Goal: Task Accomplishment & Management: Manage account settings

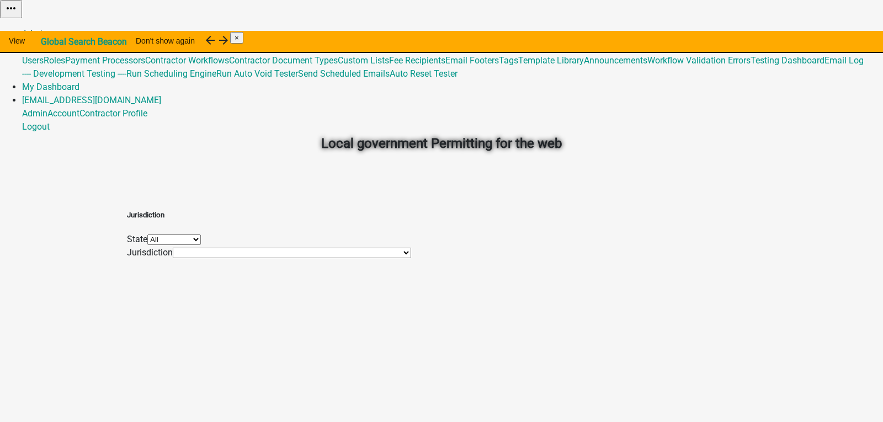
click at [47, 29] on link "Admin" at bounding box center [34, 34] width 25 height 10
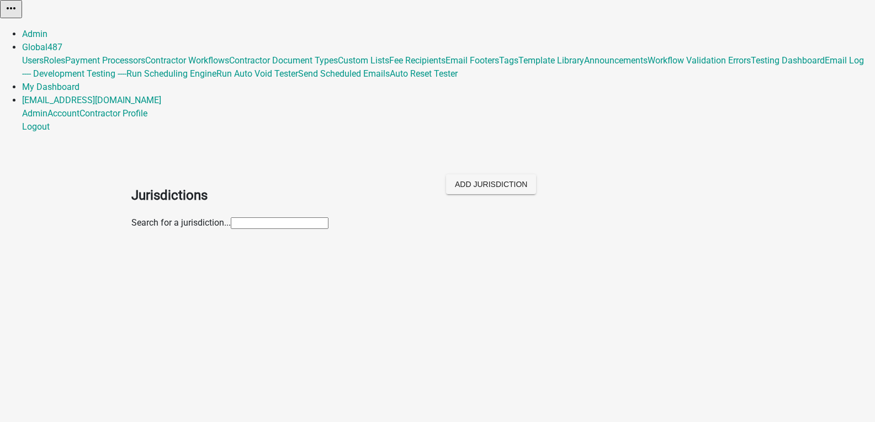
click at [258, 218] on input "text" at bounding box center [280, 224] width 98 height 12
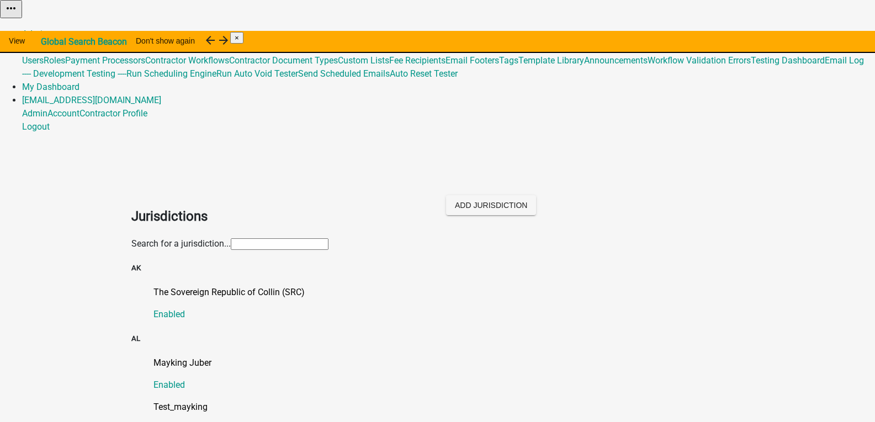
click at [231, 238] on input "text" at bounding box center [280, 244] width 98 height 12
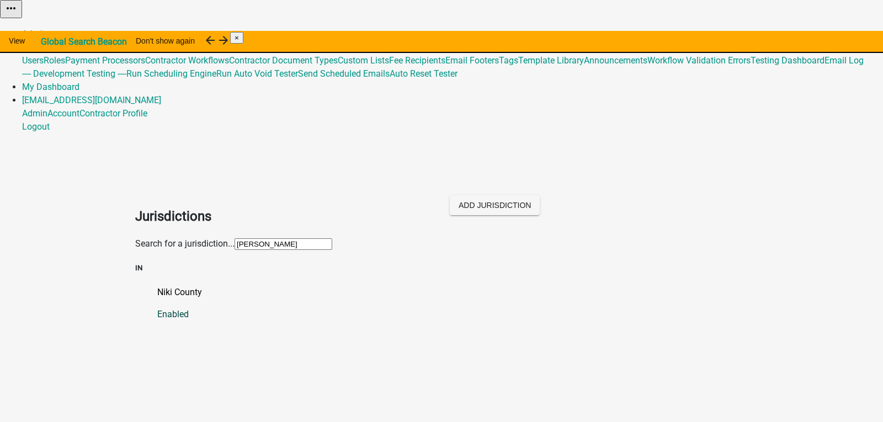
type input "[PERSON_NAME]"
click at [167, 286] on p "Niki County" at bounding box center [452, 292] width 591 height 13
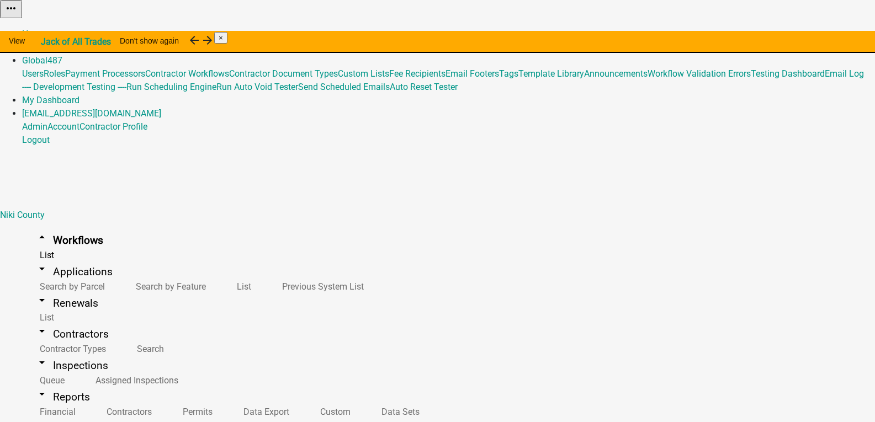
drag, startPoint x: 294, startPoint y: 242, endPoint x: 280, endPoint y: 219, distance: 26.5
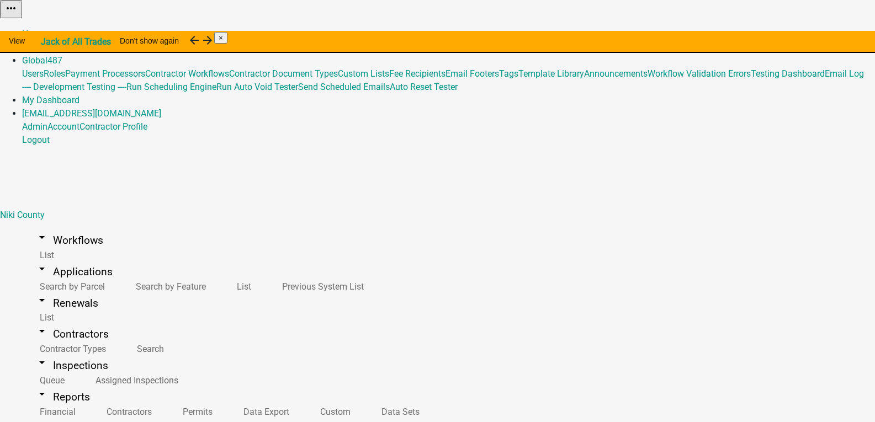
select select "5: purple"
checkbox input "true"
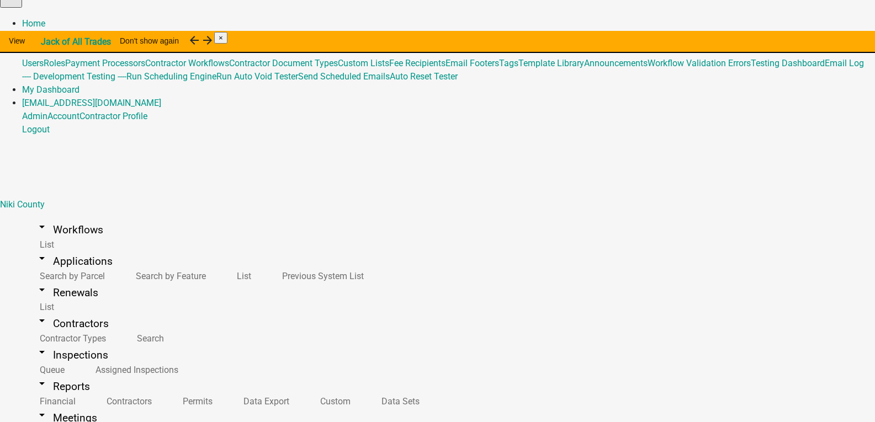
scroll to position [13, 0]
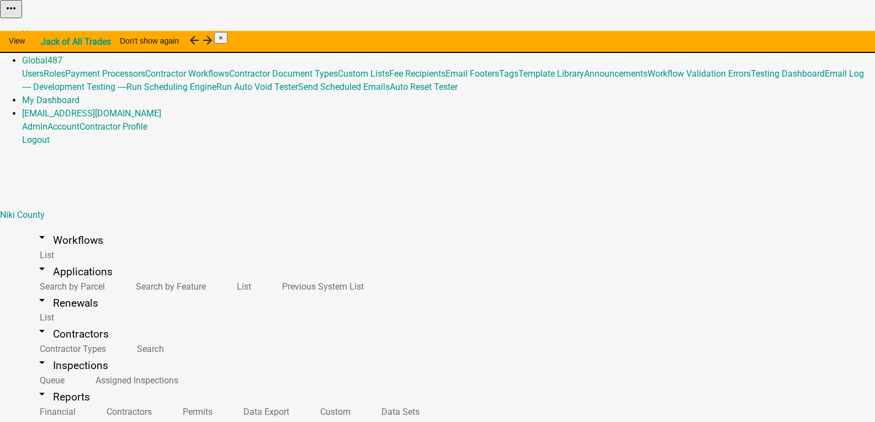
type input "test123"
drag, startPoint x: 415, startPoint y: 242, endPoint x: 359, endPoint y: 245, distance: 55.8
copy td "Test123SG_2"
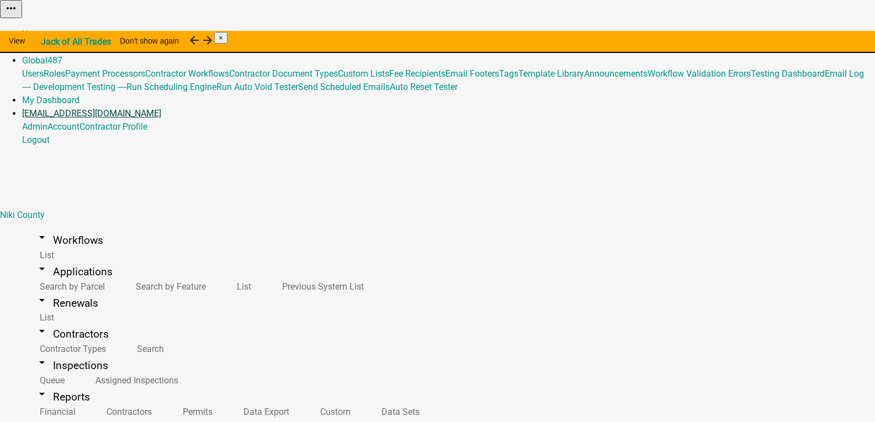
click at [161, 108] on link "[EMAIL_ADDRESS][DOMAIN_NAME]" at bounding box center [91, 113] width 139 height 10
click at [50, 140] on link "Logout" at bounding box center [36, 140] width 28 height 10
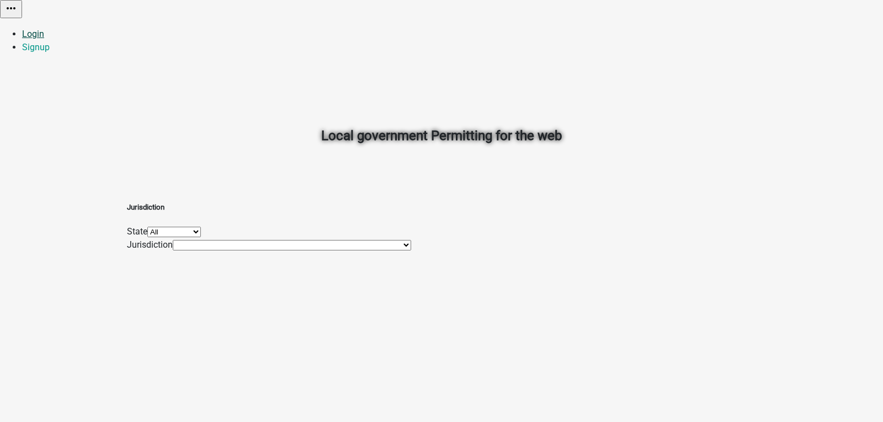
click at [44, 29] on link "Login" at bounding box center [33, 34] width 22 height 10
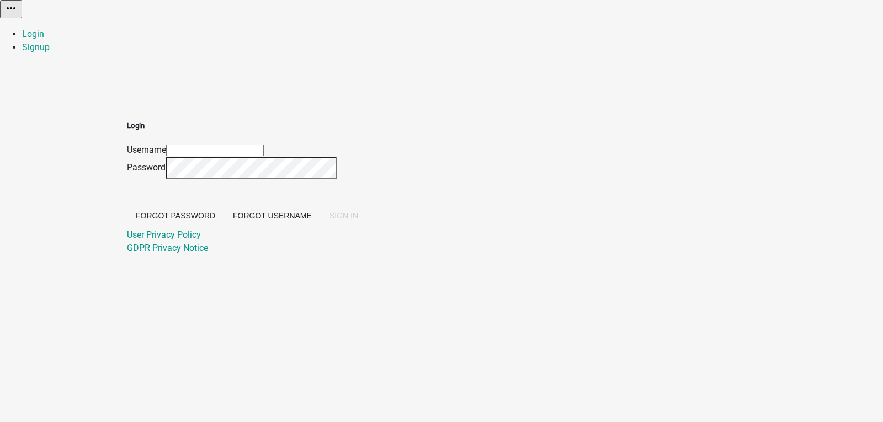
click at [264, 145] on input "Username" at bounding box center [215, 151] width 98 height 12
paste input "Test123SG_2"
click at [264, 145] on input "Test123SG_2" at bounding box center [215, 151] width 98 height 12
type input "Test123SG_2"
click at [358, 220] on span "SIGN IN" at bounding box center [344, 215] width 29 height 9
